Goal: Task Accomplishment & Management: Manage account settings

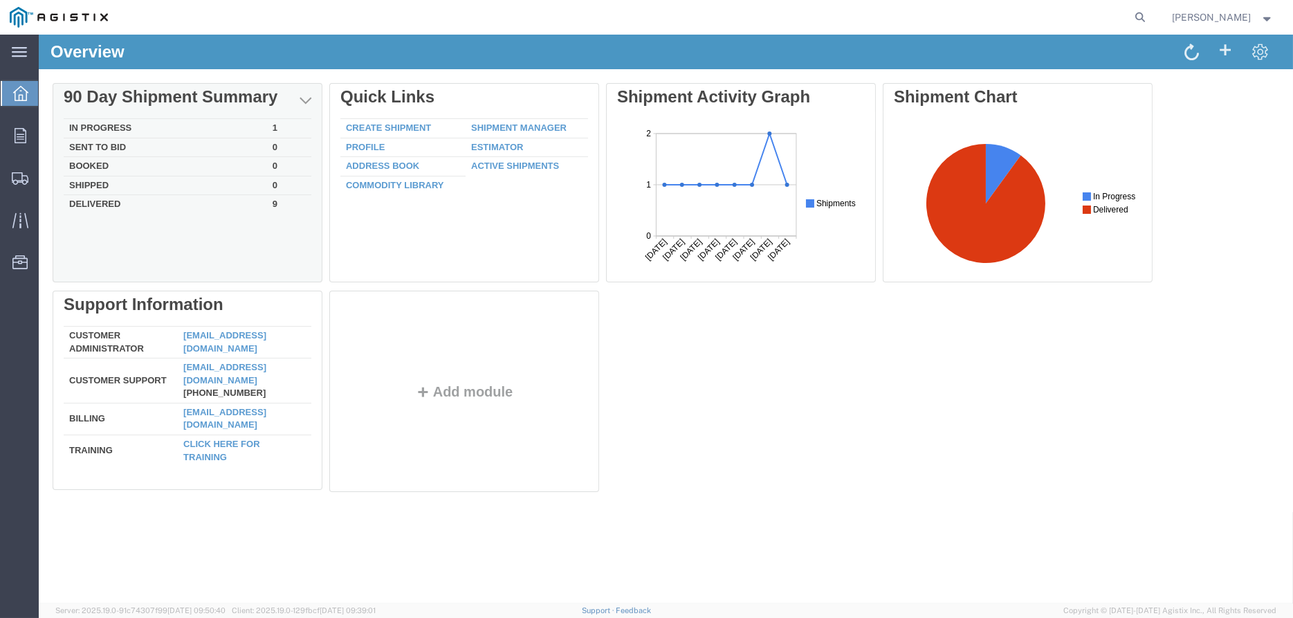
click at [124, 127] on td "In Progress" at bounding box center [165, 128] width 203 height 19
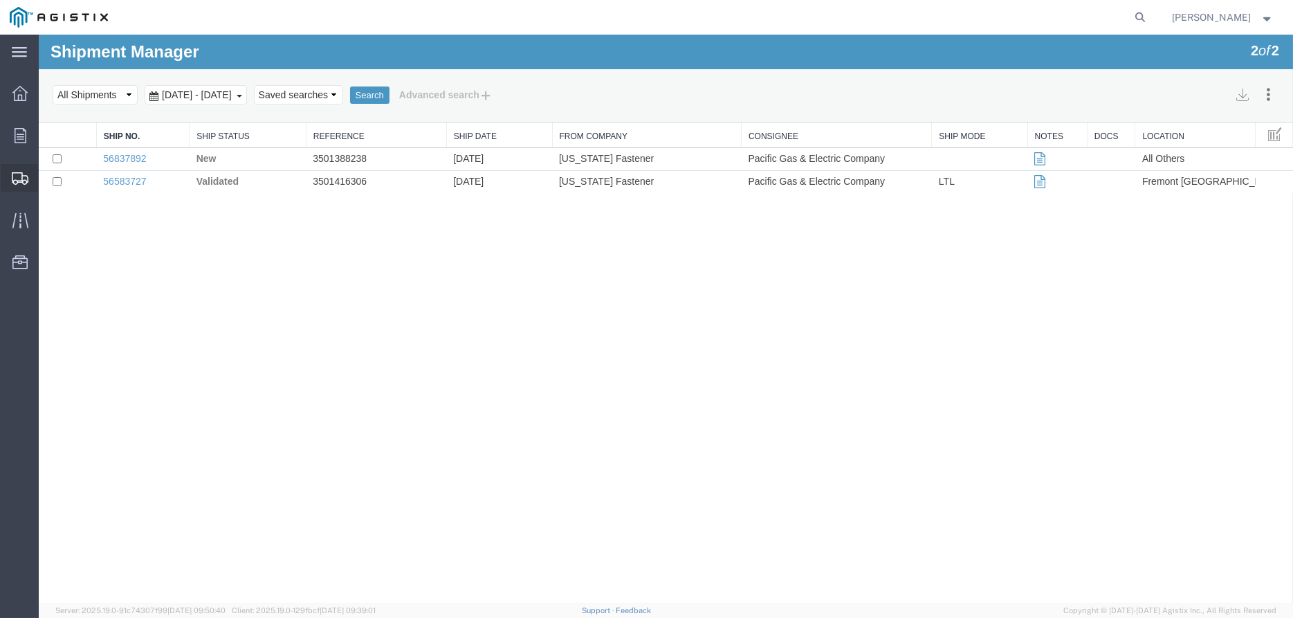
click at [48, 181] on span "Shipments" at bounding box center [43, 178] width 10 height 28
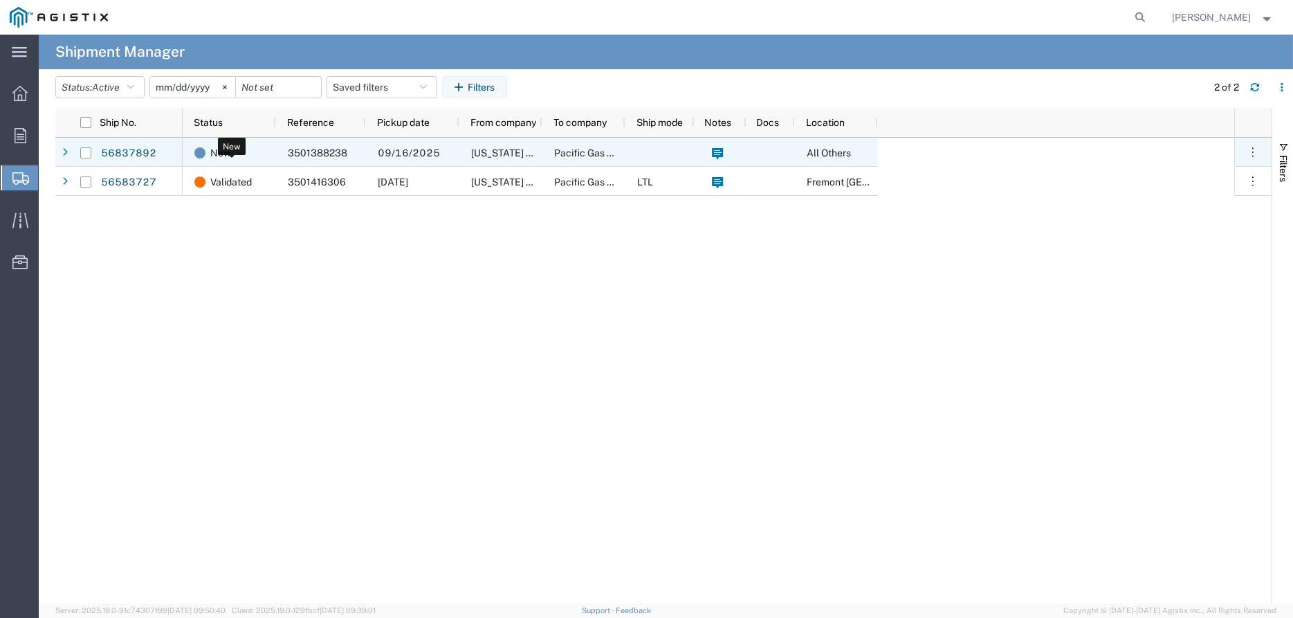
click at [261, 154] on div "New" at bounding box center [231, 152] width 75 height 29
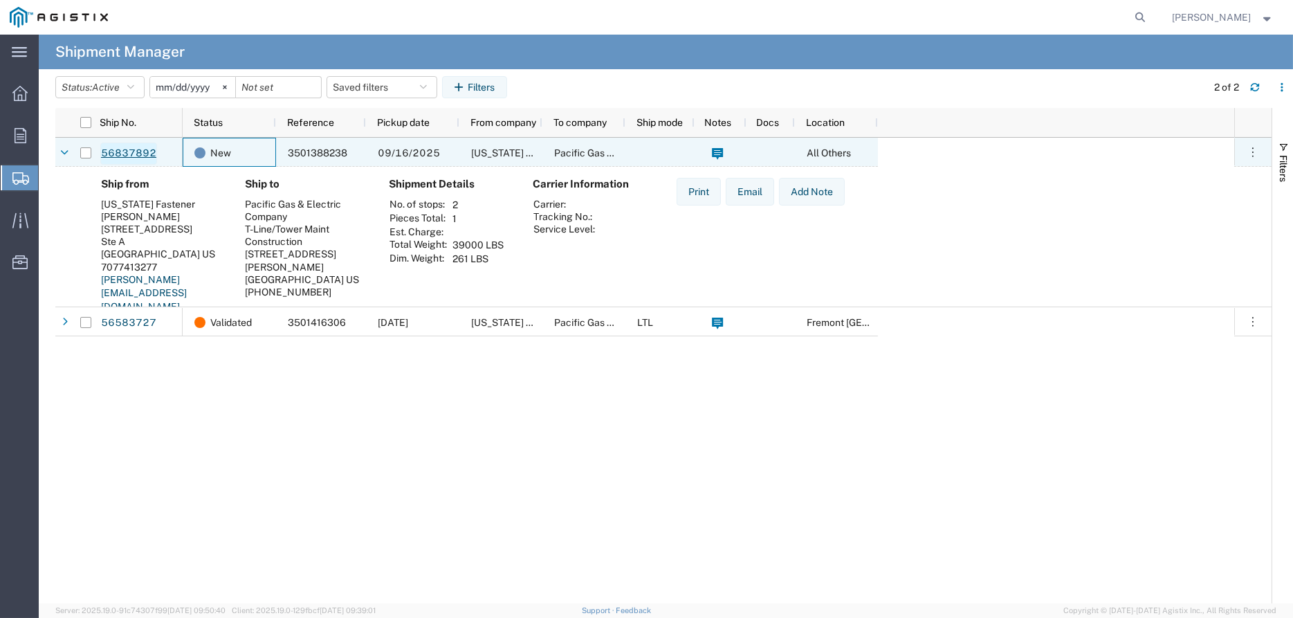
click at [115, 153] on link "56837892" at bounding box center [128, 153] width 57 height 22
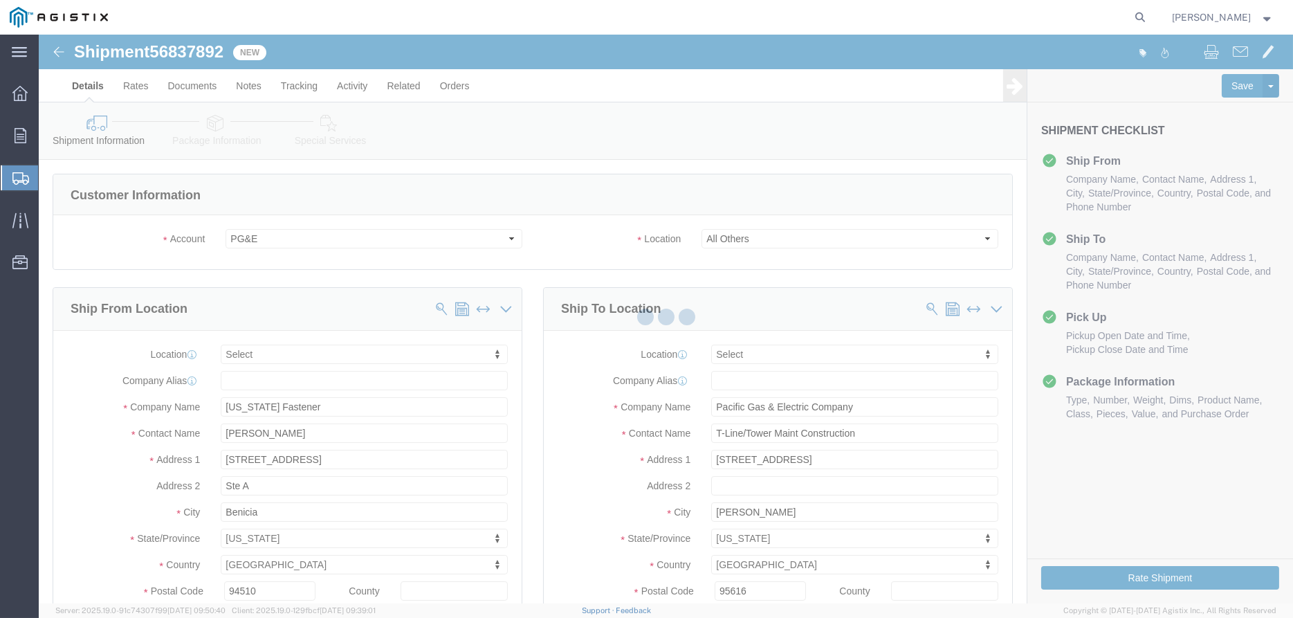
select select
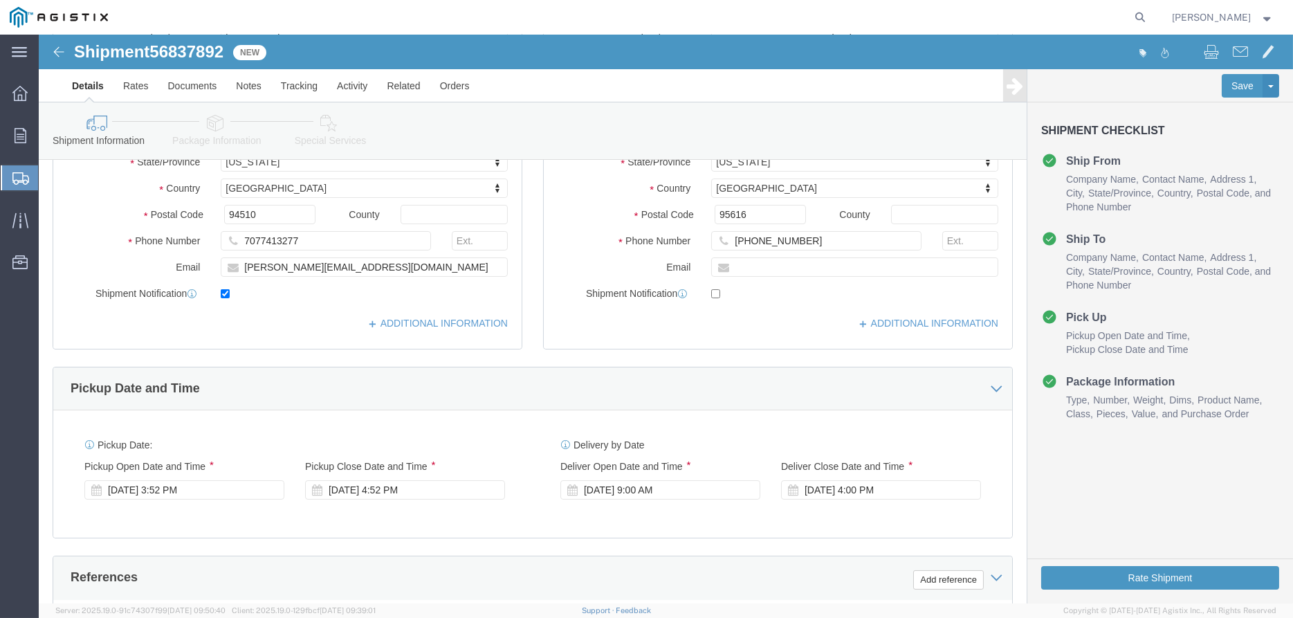
scroll to position [377, 0]
click div "Sep 16 2025 3:52 PM"
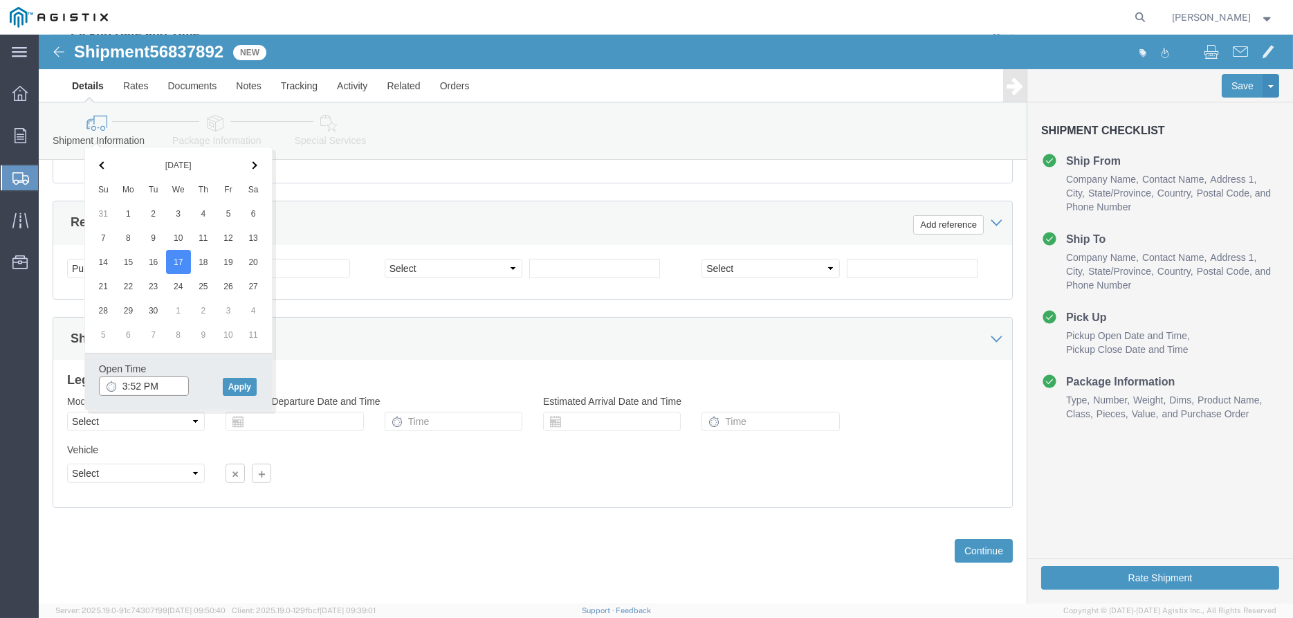
click input "3:52 PM"
click input "800:52 PM"
click input "800 PM"
type input "8:00 AM"
click button "Apply"
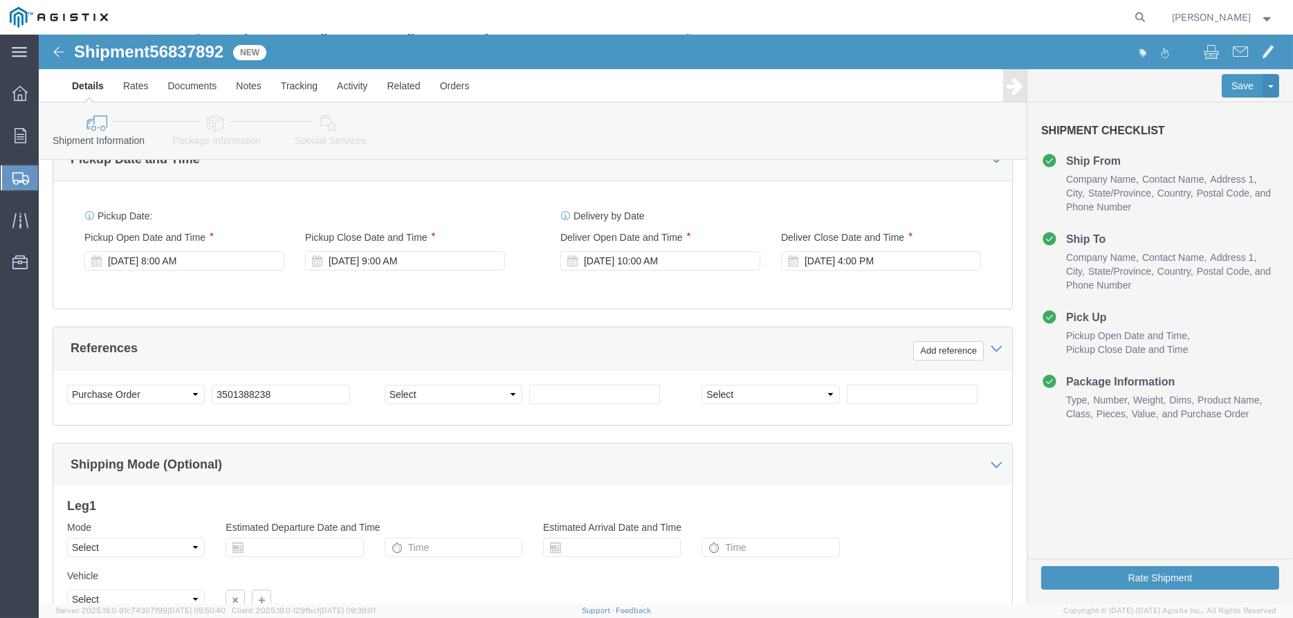
scroll to position [479, 0]
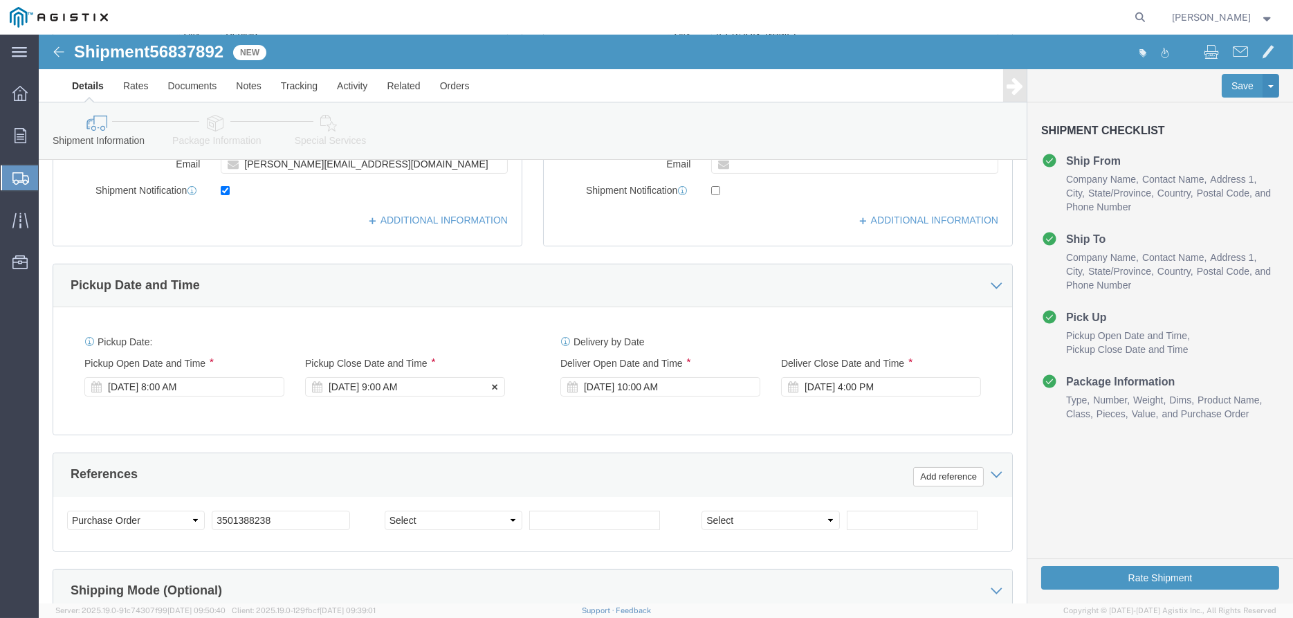
click div "Sep 17 2025 9:00 AM"
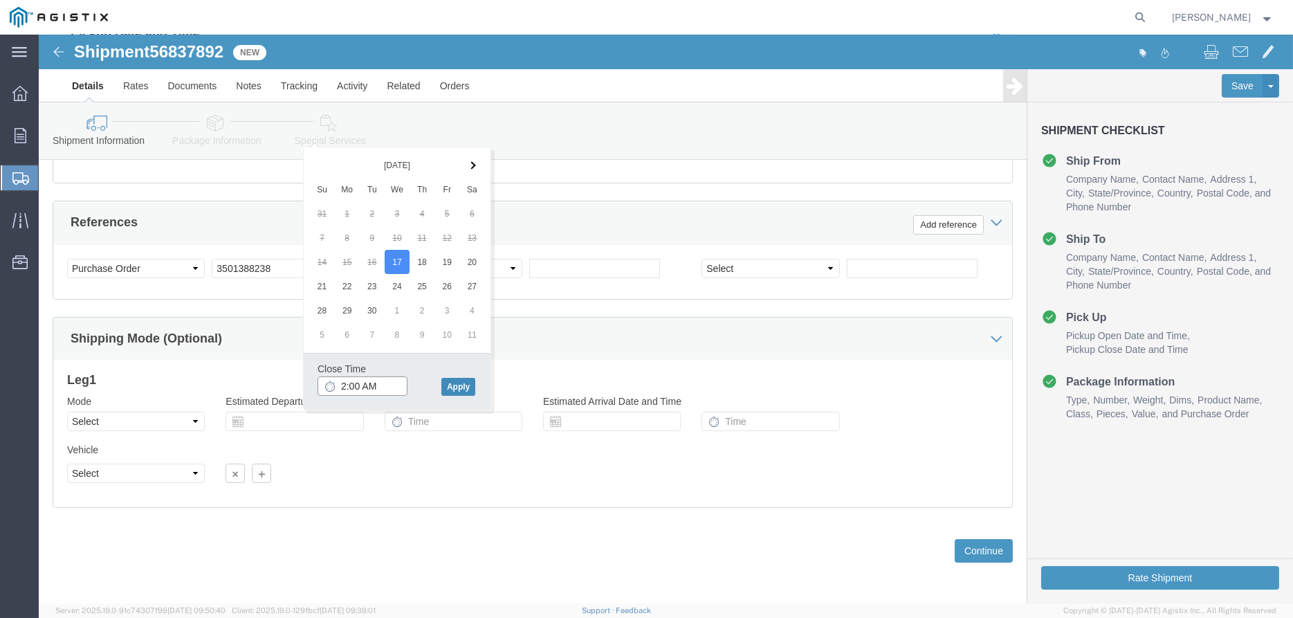
type input "2:00 AM"
click button "Apply"
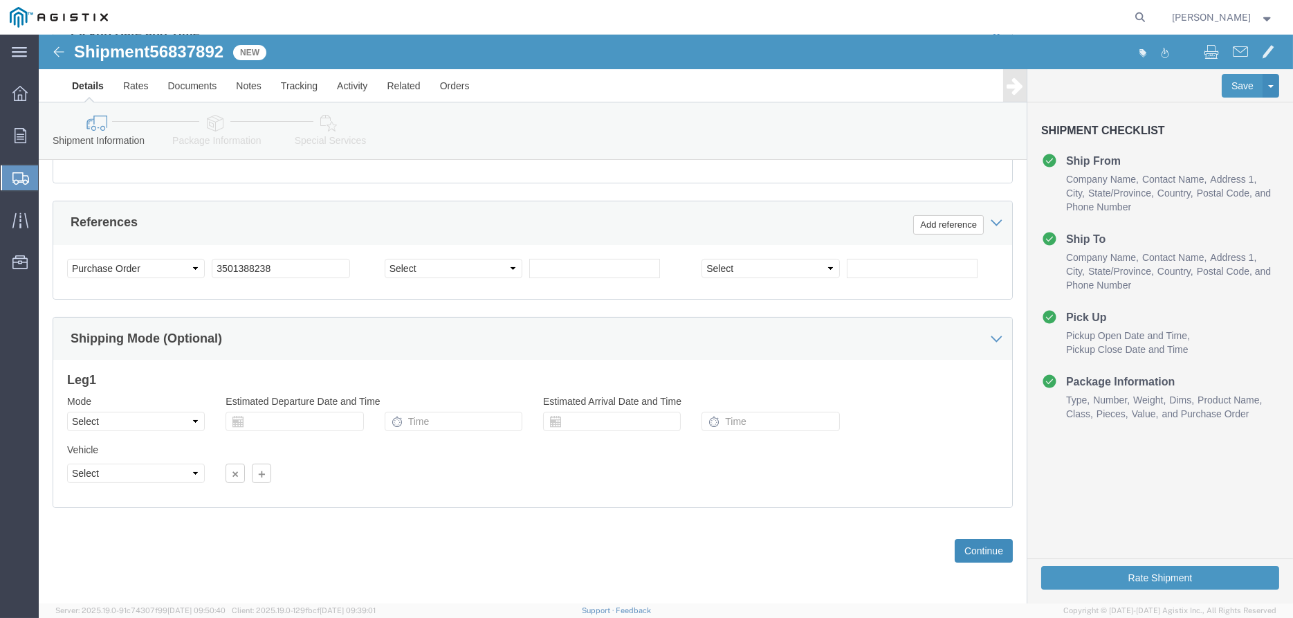
click button "Continue"
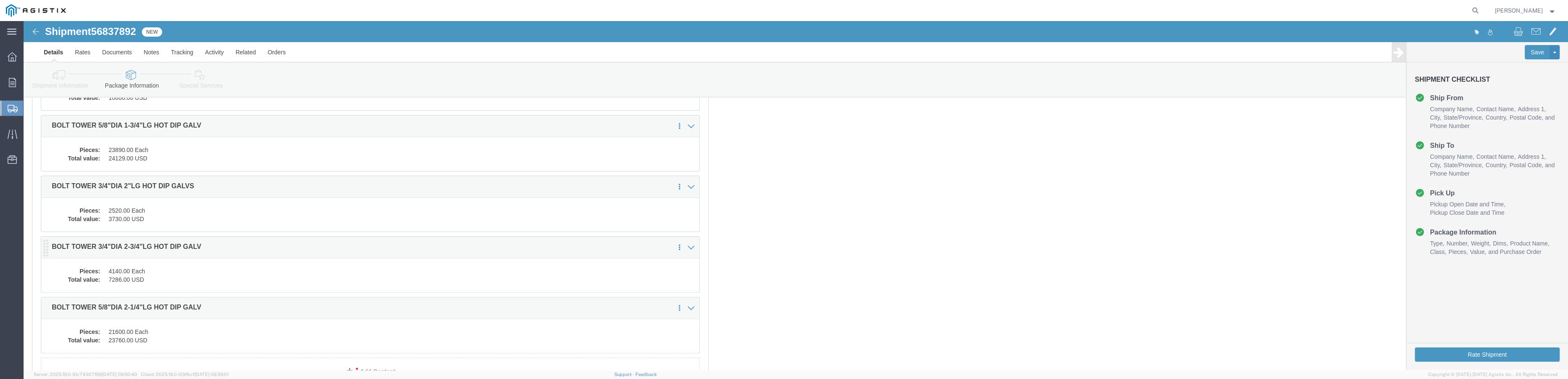
scroll to position [353, 0]
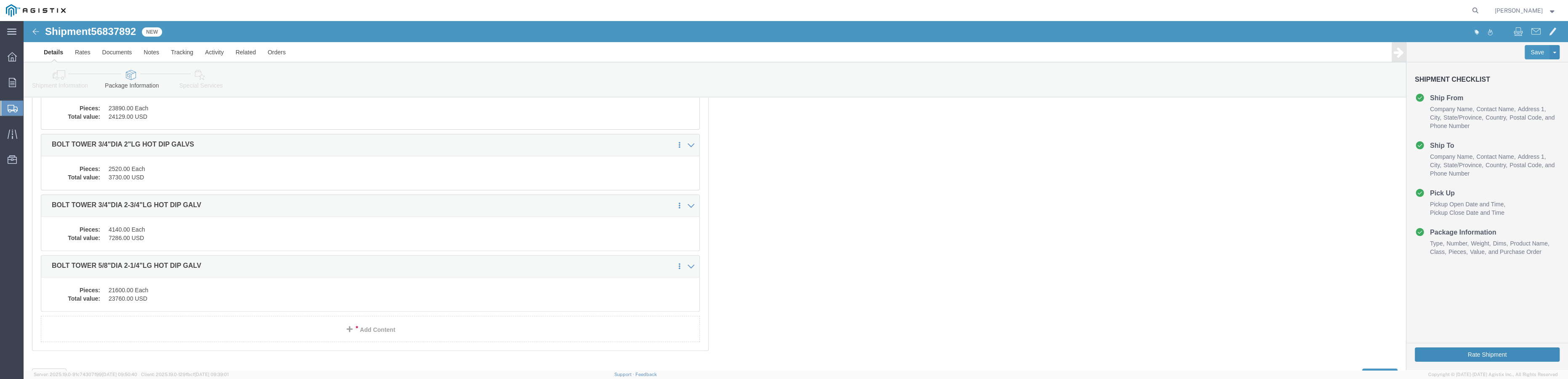
click button "Rate Shipment"
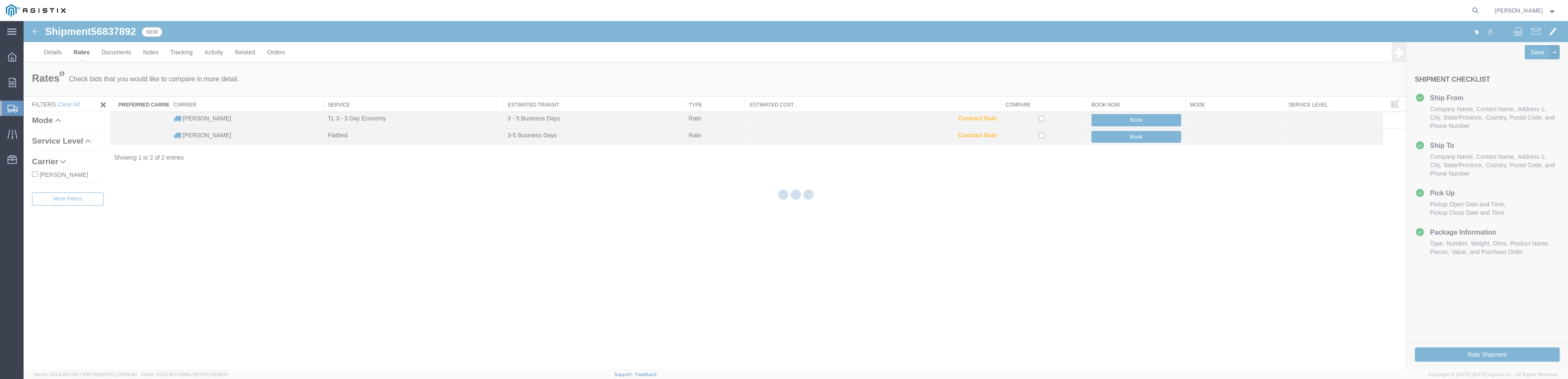
scroll to position [0, 0]
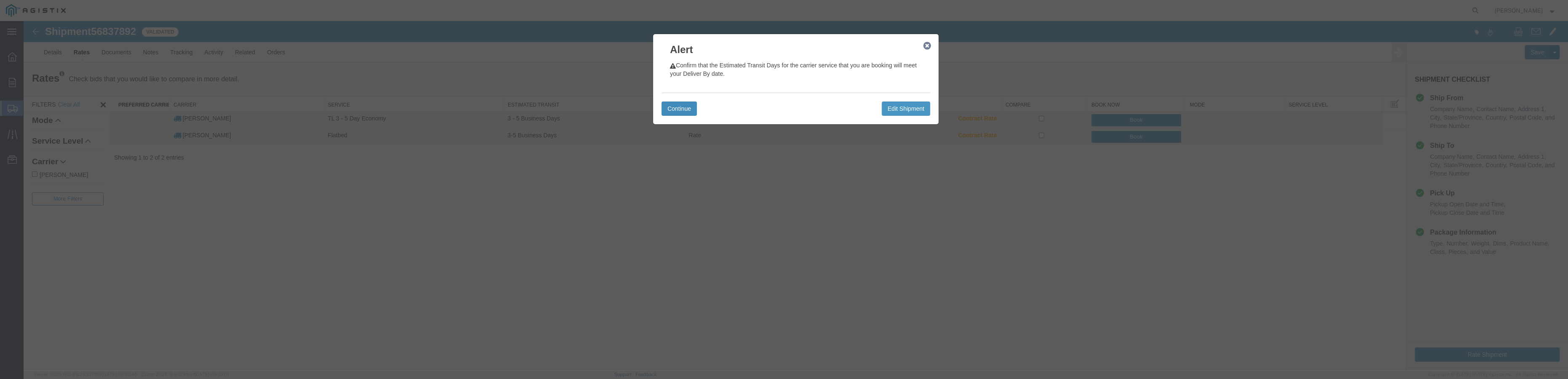
click at [688, 111] on button "Continue" at bounding box center [679, 109] width 35 height 15
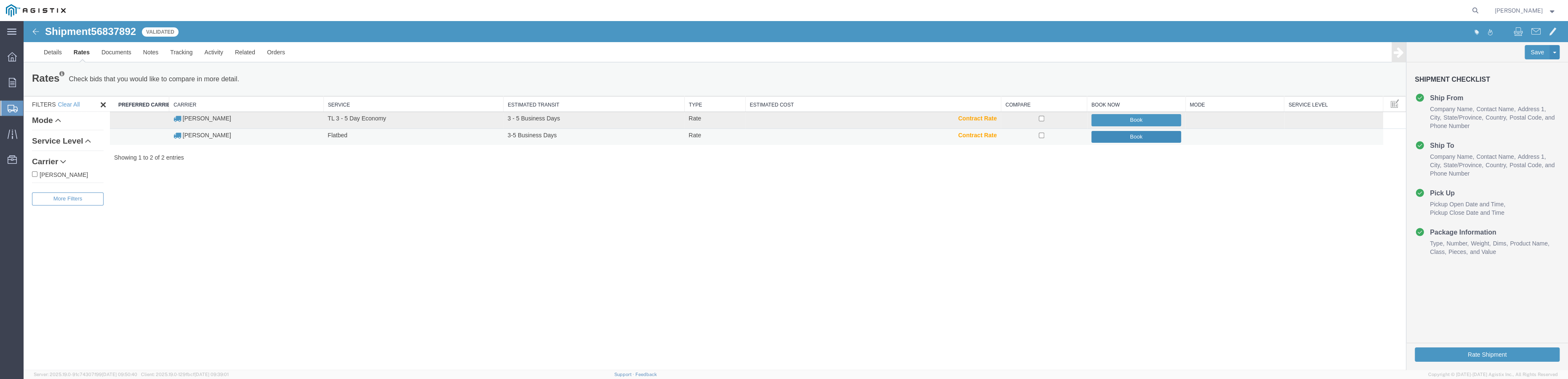
click at [786, 137] on button "Book" at bounding box center [1136, 137] width 89 height 12
